Goal: Task Accomplishment & Management: Complete application form

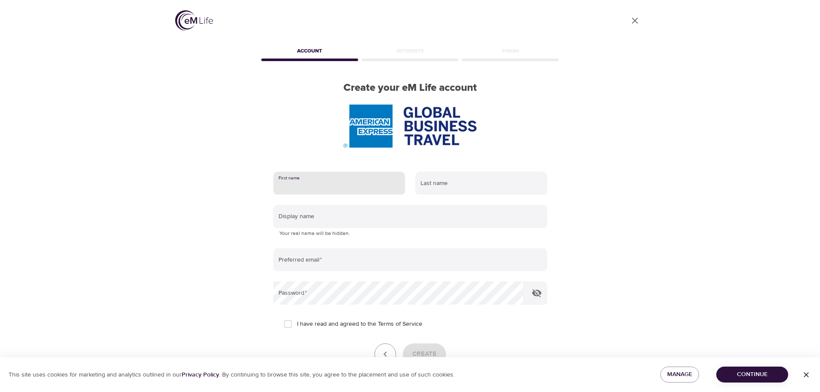
drag, startPoint x: 289, startPoint y: 188, endPoint x: 335, endPoint y: 187, distance: 46.1
click at [289, 188] on input "text" at bounding box center [339, 183] width 132 height 23
type input "Victoria"
click at [435, 183] on input "text" at bounding box center [481, 183] width 132 height 23
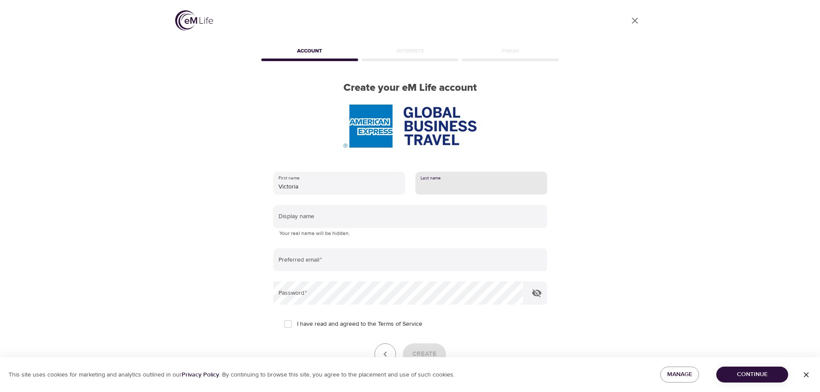
type input "[PERSON_NAME]"
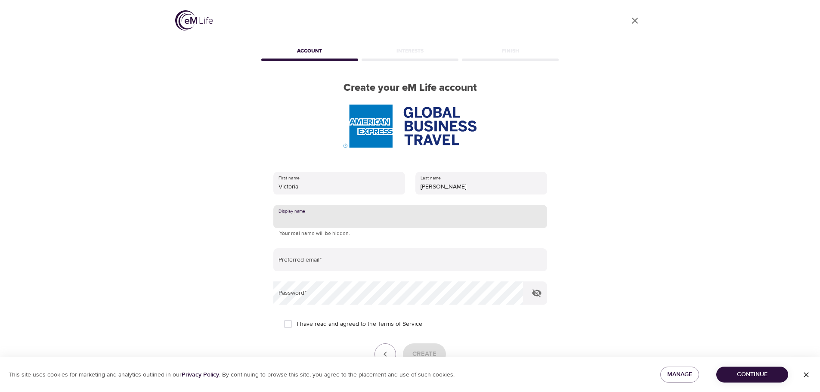
click at [290, 207] on input "text" at bounding box center [410, 216] width 274 height 23
type input "victoriatovar"
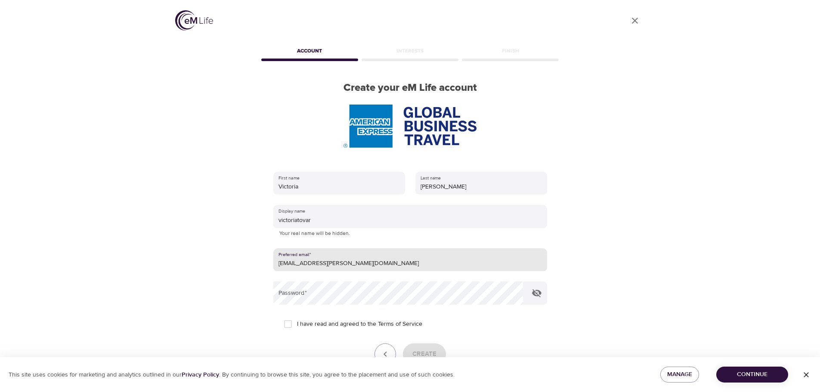
type input "[EMAIL_ADDRESS][PERSON_NAME][DOMAIN_NAME]"
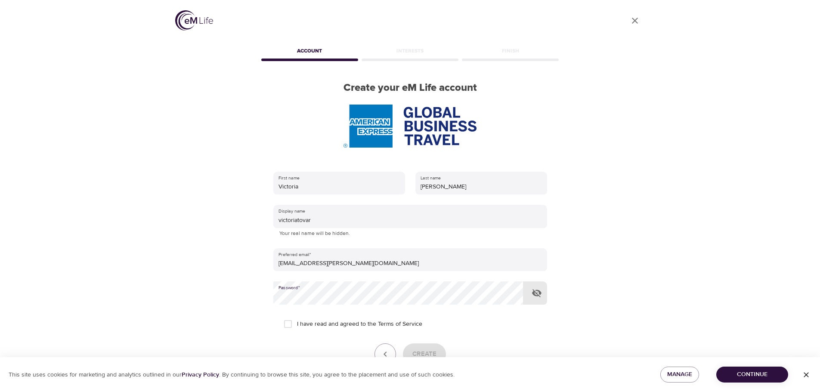
click at [289, 324] on input "I have read and agreed to the Terms of Service" at bounding box center [288, 324] width 18 height 18
checkbox input "true"
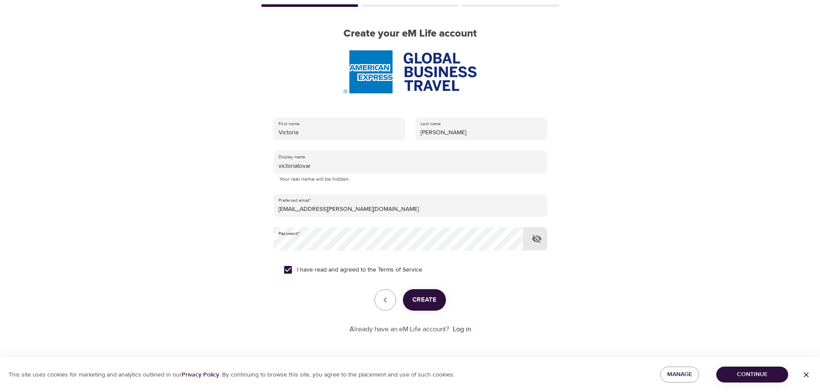
scroll to position [55, 0]
click at [418, 296] on span "Create" at bounding box center [424, 299] width 24 height 11
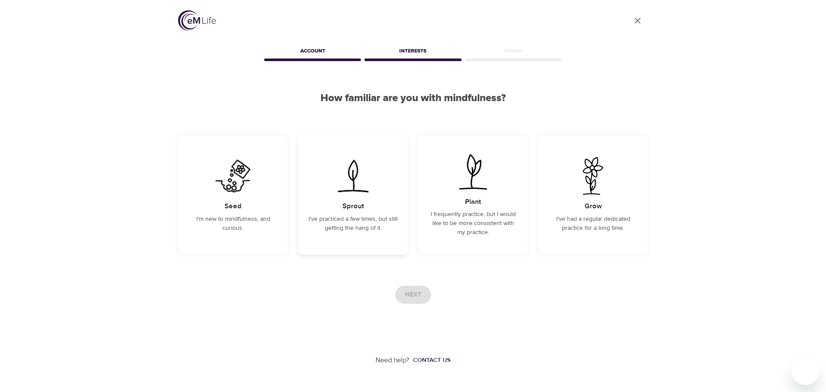
click at [358, 192] on img at bounding box center [352, 176] width 43 height 38
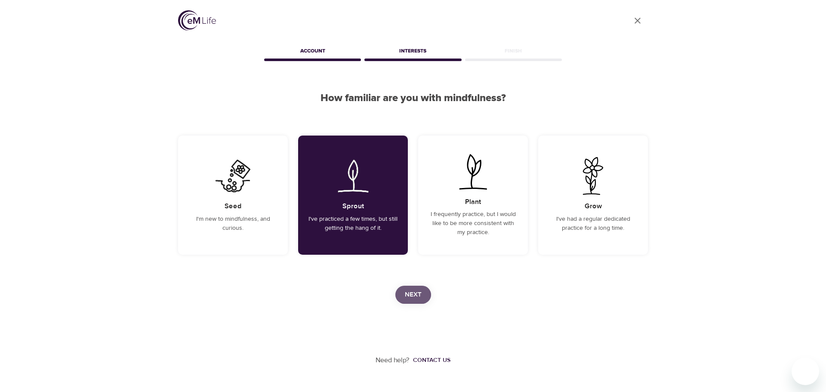
click at [408, 286] on button "Next" at bounding box center [413, 295] width 36 height 18
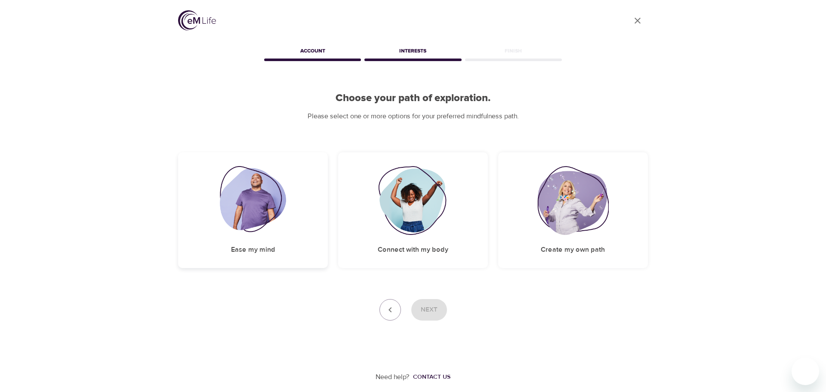
click at [283, 221] on img at bounding box center [253, 200] width 67 height 69
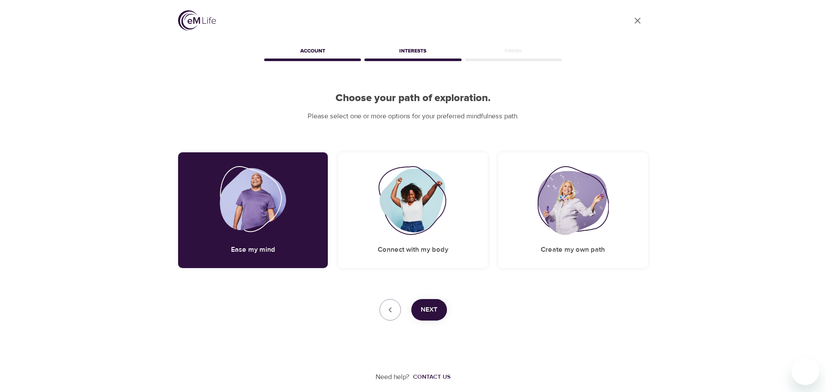
click at [427, 311] on span "Next" at bounding box center [429, 309] width 17 height 11
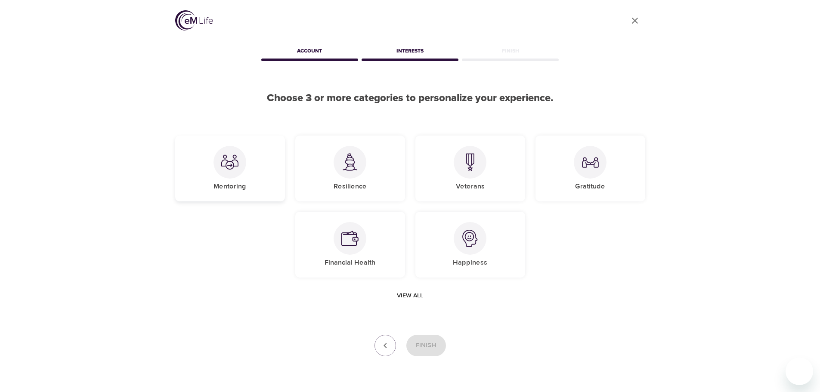
click at [256, 173] on div "Mentoring" at bounding box center [230, 169] width 110 height 66
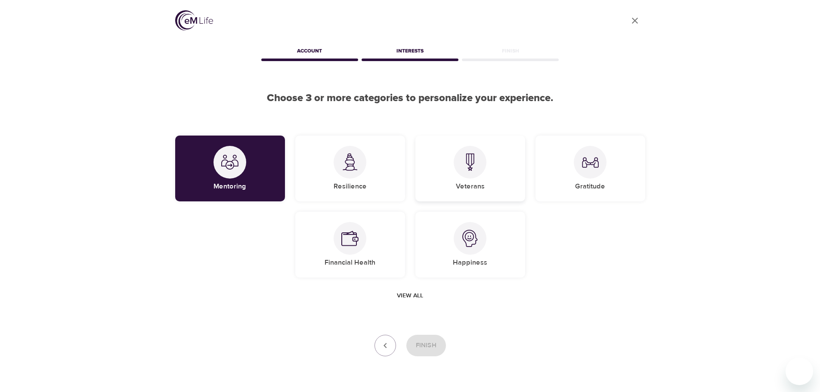
click at [453, 180] on div "Veterans" at bounding box center [470, 169] width 110 height 66
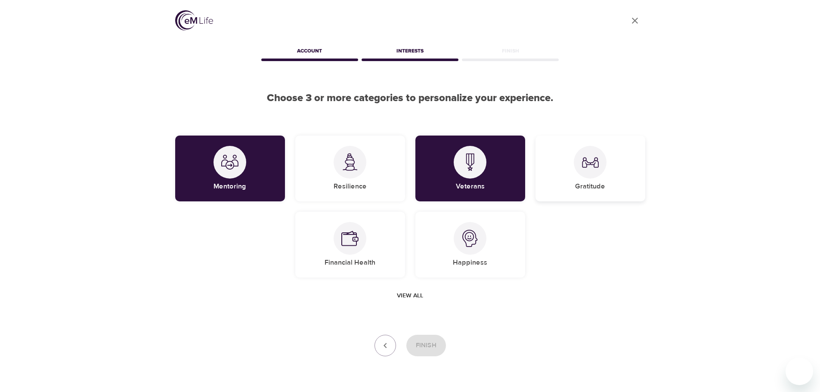
click at [570, 173] on div "Gratitude" at bounding box center [590, 169] width 110 height 66
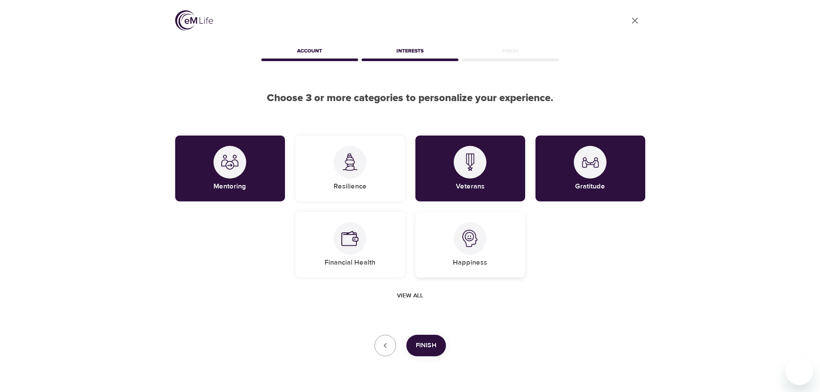
click at [454, 247] on div "Happiness" at bounding box center [470, 245] width 110 height 66
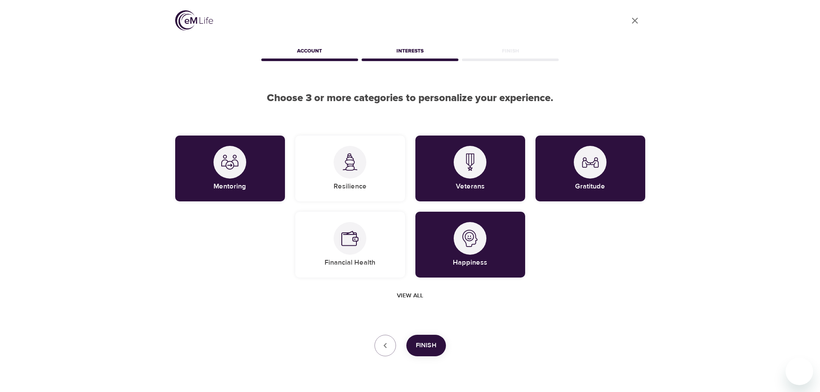
click at [423, 340] on span "Finish" at bounding box center [426, 345] width 21 height 11
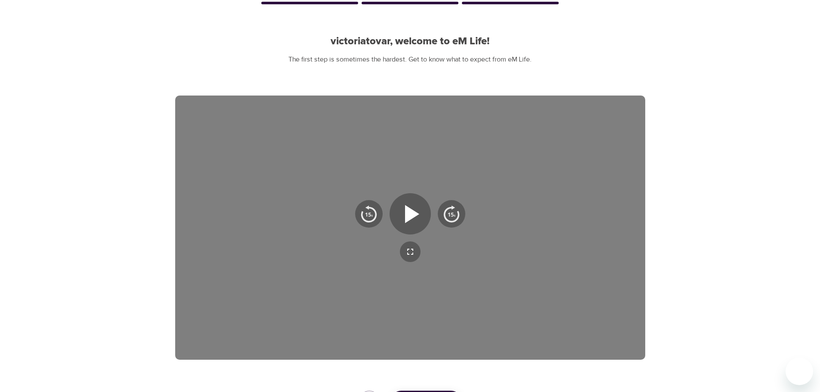
scroll to position [129, 0]
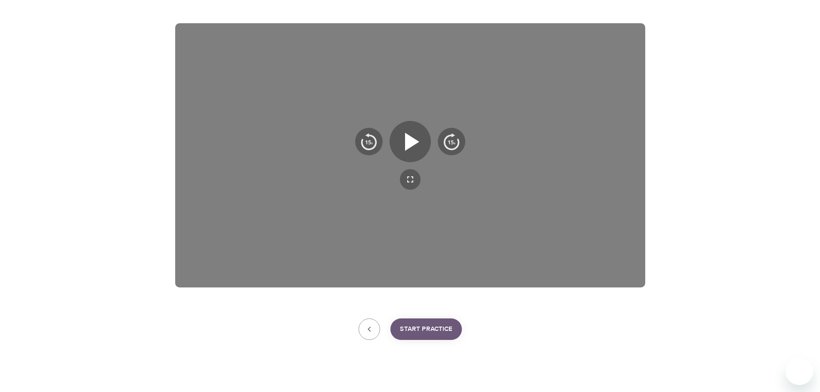
click at [425, 325] on span "Start Practice" at bounding box center [426, 329] width 53 height 11
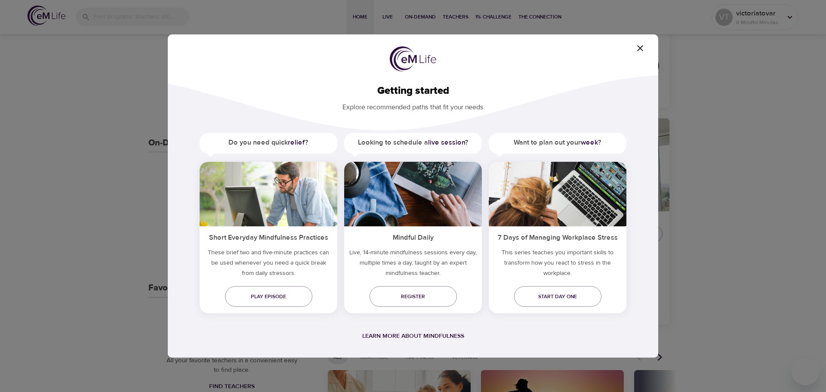
drag, startPoint x: 285, startPoint y: 298, endPoint x: 338, endPoint y: 292, distance: 53.3
click at [285, 298] on span "Play episode" at bounding box center [269, 296] width 74 height 9
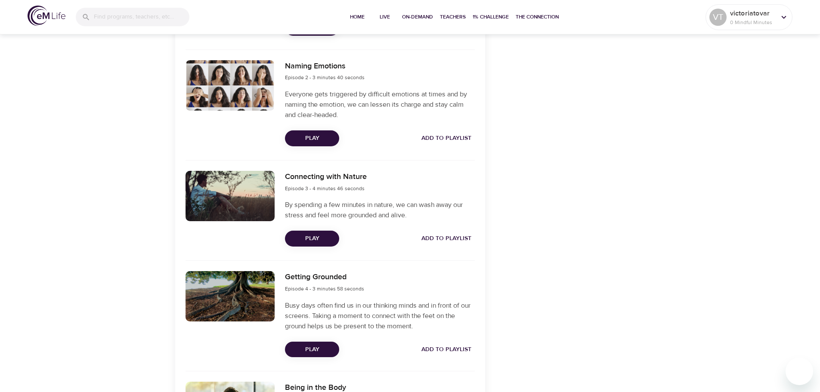
scroll to position [387, 0]
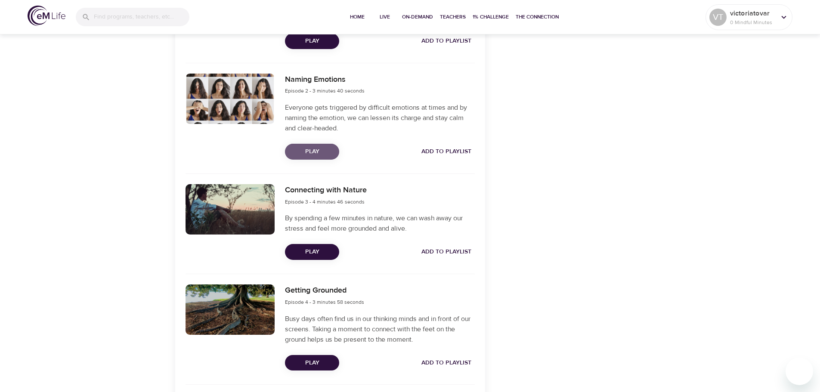
click at [319, 150] on span "Play" at bounding box center [312, 151] width 40 height 11
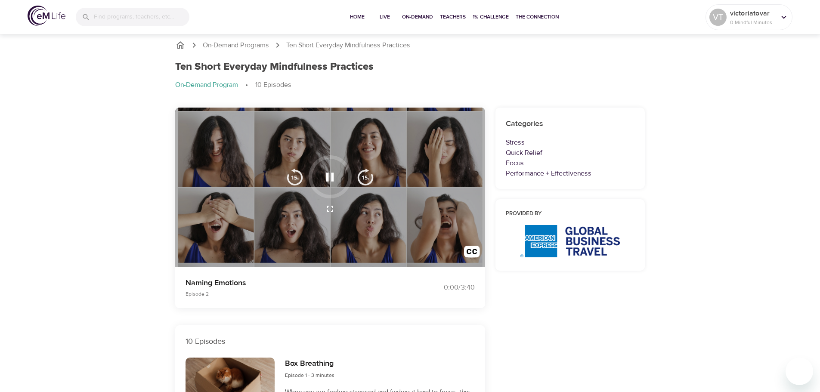
scroll to position [0, 0]
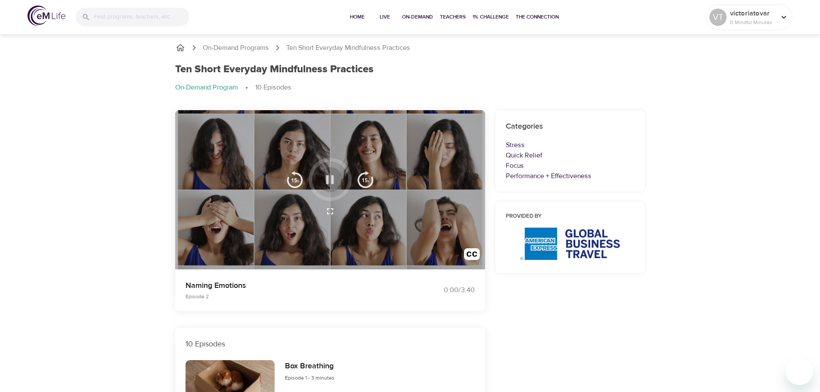
click at [326, 177] on icon "button" at bounding box center [329, 179] width 15 height 15
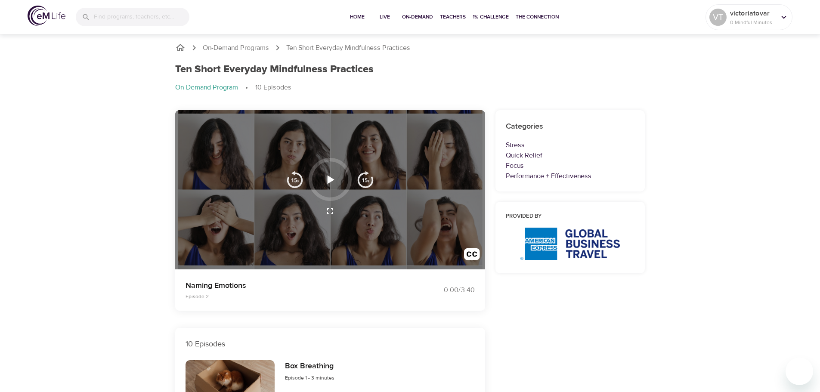
click at [328, 179] on icon "button" at bounding box center [330, 179] width 7 height 9
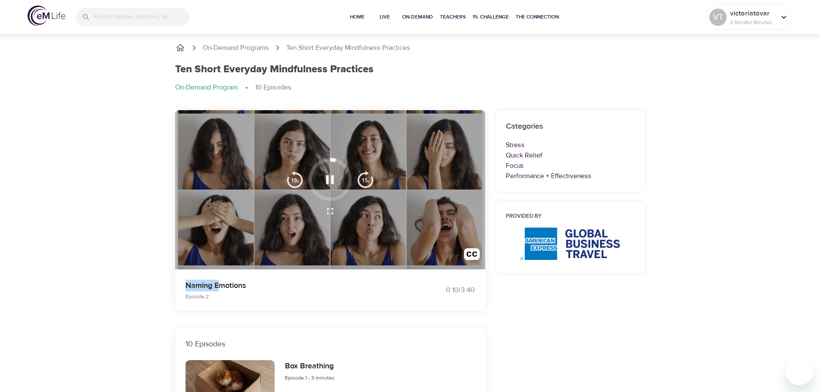
drag, startPoint x: 186, startPoint y: 284, endPoint x: 225, endPoint y: 288, distance: 39.4
click at [223, 287] on p "Naming Emotions" at bounding box center [292, 286] width 214 height 12
drag, startPoint x: 247, startPoint y: 286, endPoint x: 186, endPoint y: 288, distance: 61.1
click at [186, 288] on p "Naming Emotions" at bounding box center [292, 286] width 214 height 12
copy p "Naming Emotions"
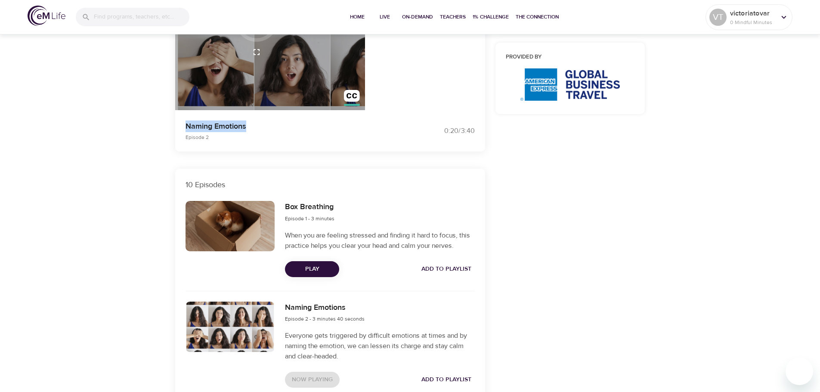
scroll to position [215, 0]
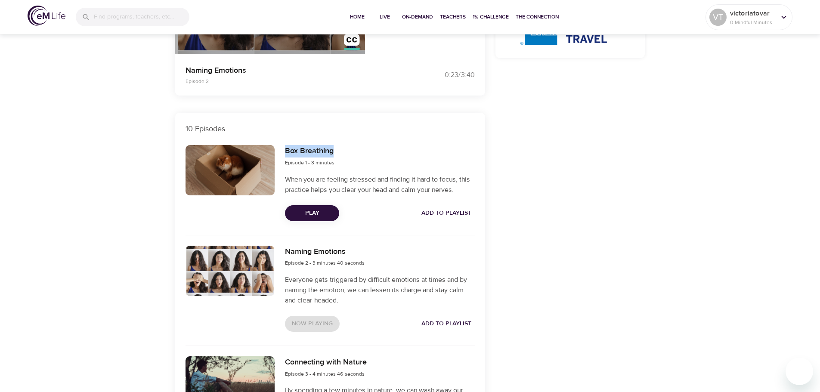
drag, startPoint x: 286, startPoint y: 152, endPoint x: 334, endPoint y: 151, distance: 48.6
click at [334, 151] on div "Box Breathing Episode 1 - 3 minutes" at bounding box center [379, 156] width 189 height 22
copy h6 "Box Breathing"
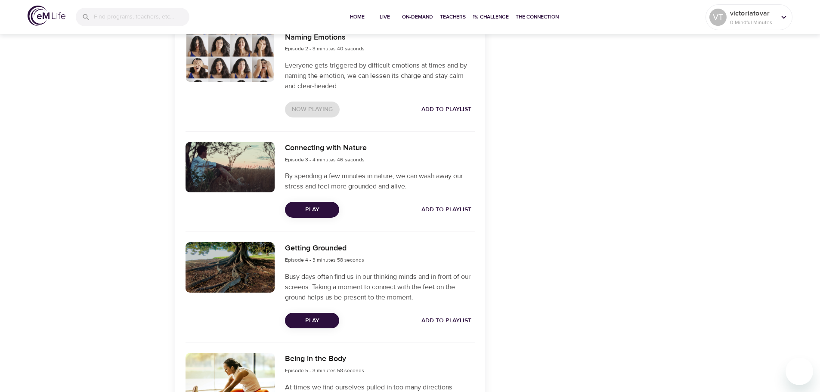
scroll to position [430, 0]
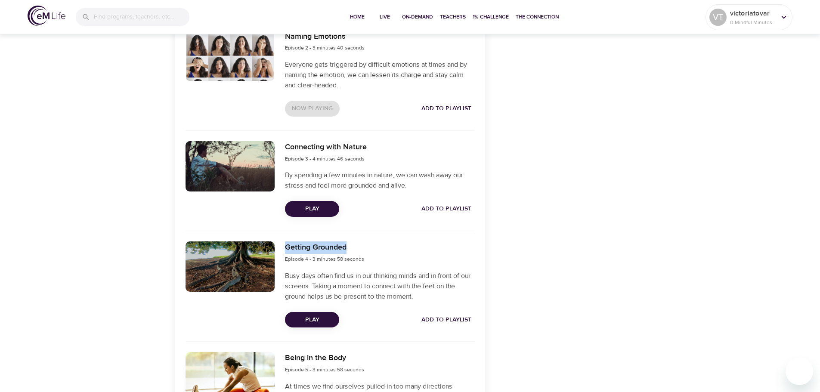
drag, startPoint x: 284, startPoint y: 247, endPoint x: 347, endPoint y: 249, distance: 63.7
click at [347, 249] on div "Getting Grounded Episode 4 - 3 minutes 58 seconds Busy days often find us in ou…" at bounding box center [380, 284] width 200 height 96
copy h6 "Getting Grounded"
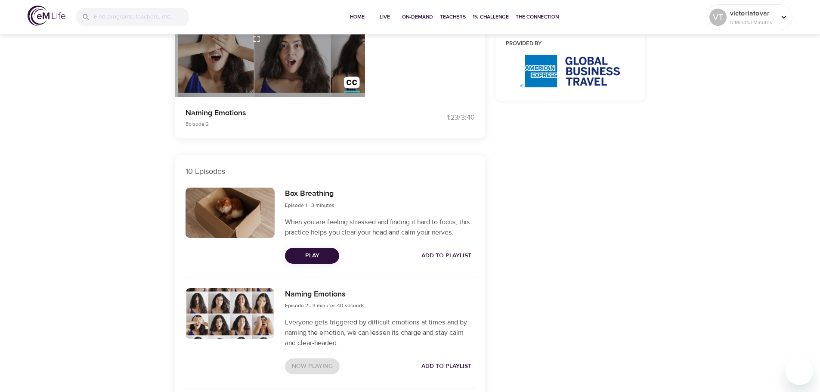
scroll to position [172, 0]
click at [321, 259] on span "Play" at bounding box center [312, 256] width 40 height 11
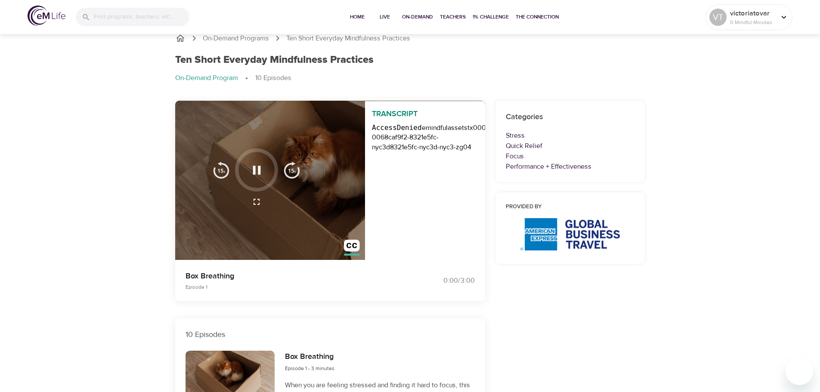
scroll to position [0, 0]
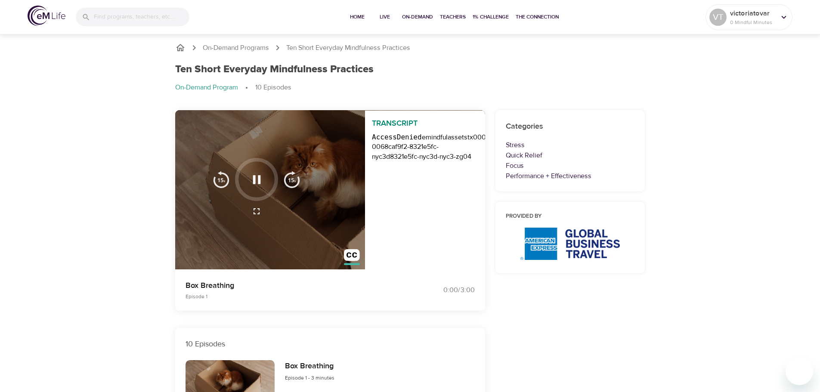
click at [264, 179] on button "button" at bounding box center [256, 179] width 25 height 25
drag, startPoint x: 260, startPoint y: 214, endPoint x: 259, endPoint y: 267, distance: 52.5
click at [259, 215] on icon "button" at bounding box center [256, 211] width 10 height 10
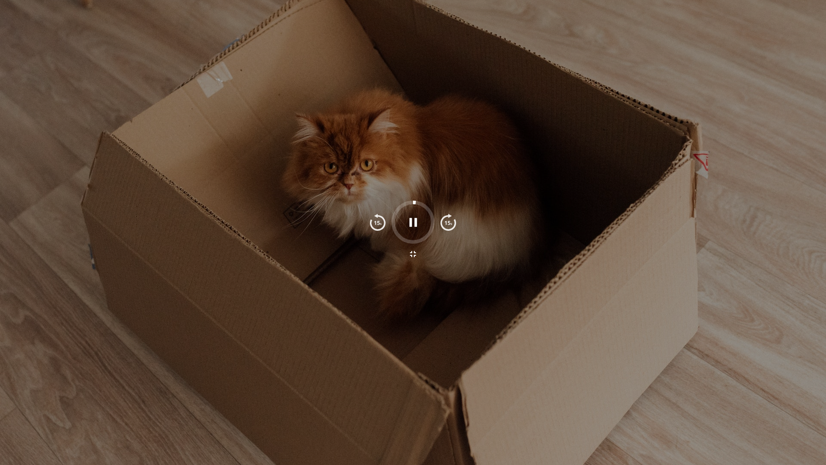
click at [415, 251] on icon "button" at bounding box center [413, 254] width 10 height 10
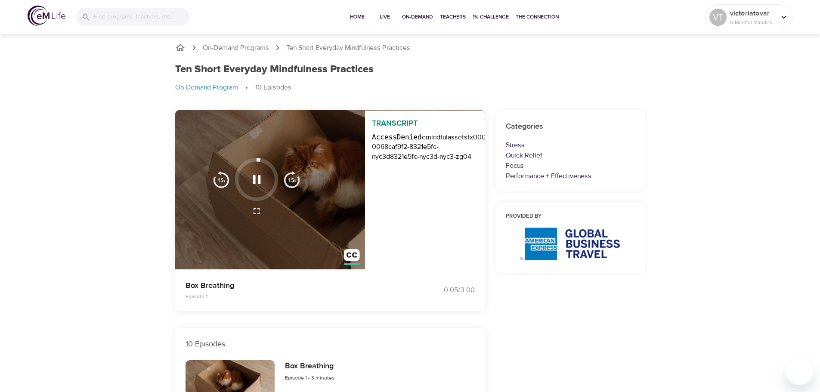
click at [414, 227] on div "Transcript AccessDenied emindfulassets tx000002125862948806825-0068caf9f2-8321e…" at bounding box center [425, 191] width 120 height 160
click at [422, 150] on requestid "tx000002125862948806825-0068caf9f2-8321e5fc-nyc3d" at bounding box center [464, 147] width 185 height 28
click at [390, 123] on p "Transcript" at bounding box center [425, 120] width 120 height 19
drag, startPoint x: 390, startPoint y: 123, endPoint x: 386, endPoint y: 220, distance: 97.3
click at [386, 220] on div "Transcript AccessDenied emindfulassets tx000002125862948806825-0068caf9f2-8321e…" at bounding box center [425, 191] width 120 height 160
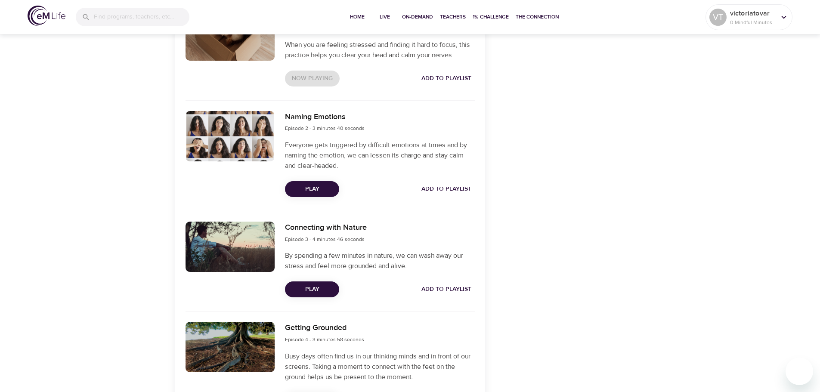
scroll to position [430, 0]
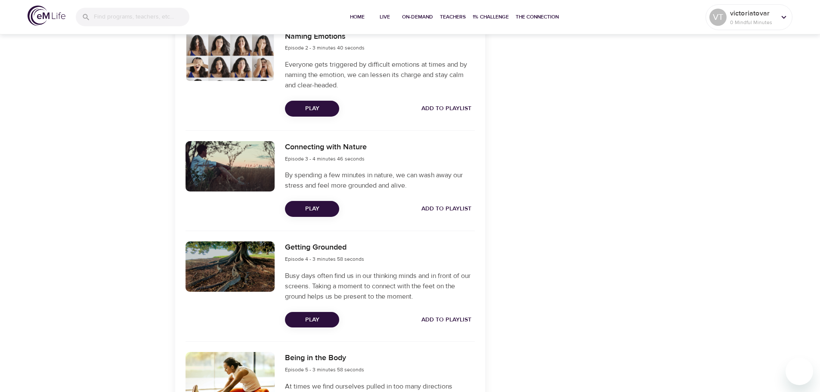
click at [311, 316] on span "Play" at bounding box center [312, 320] width 40 height 11
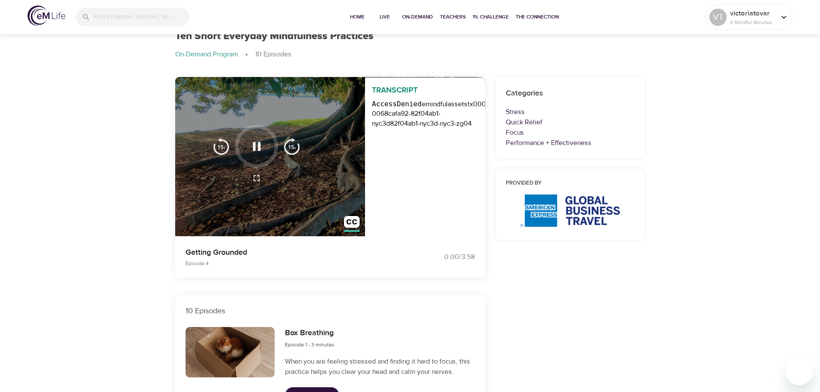
scroll to position [0, 0]
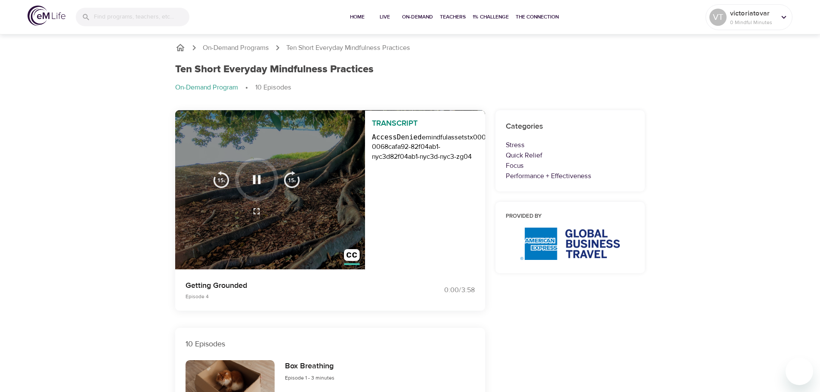
click at [253, 176] on icon "button" at bounding box center [257, 179] width 8 height 9
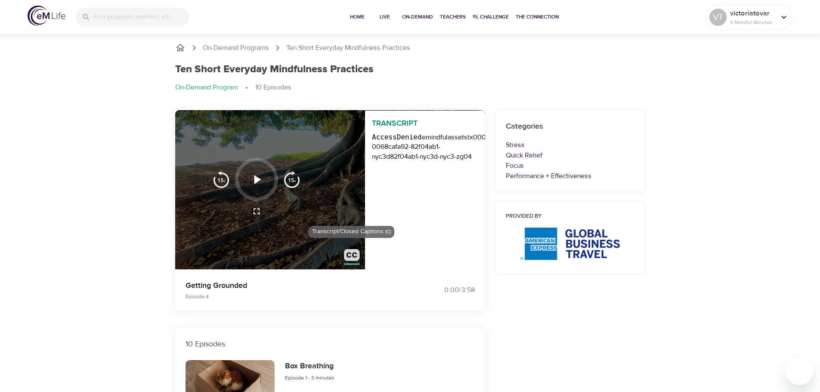
click at [350, 256] on img "button" at bounding box center [352, 257] width 16 height 16
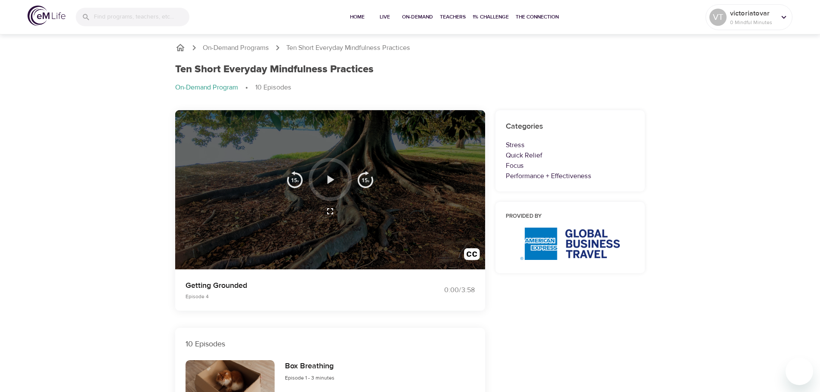
click at [331, 173] on icon "button" at bounding box center [329, 179] width 15 height 15
